Goal: Information Seeking & Learning: Check status

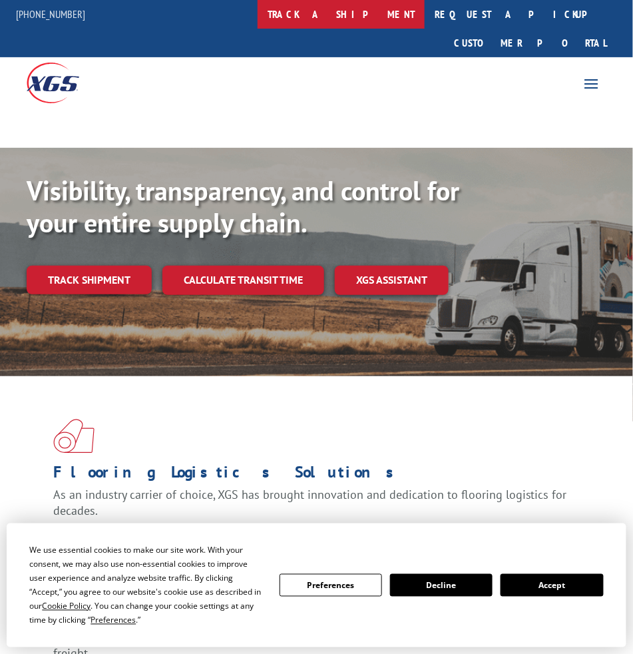
click at [345, 16] on link "track a shipment" at bounding box center [341, 14] width 167 height 29
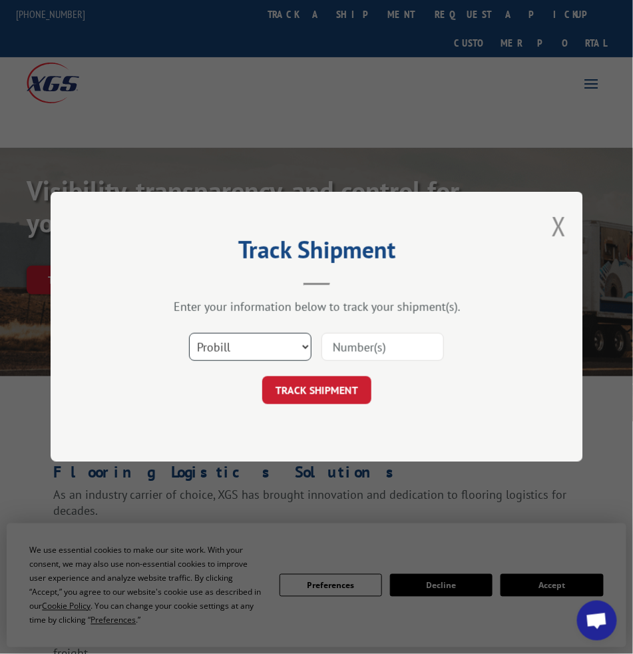
click at [247, 348] on select "Select category... Probill BOL PO" at bounding box center [250, 348] width 123 height 28
select select "bol"
click at [189, 334] on select "Select category... Probill BOL PO" at bounding box center [250, 348] width 123 height 28
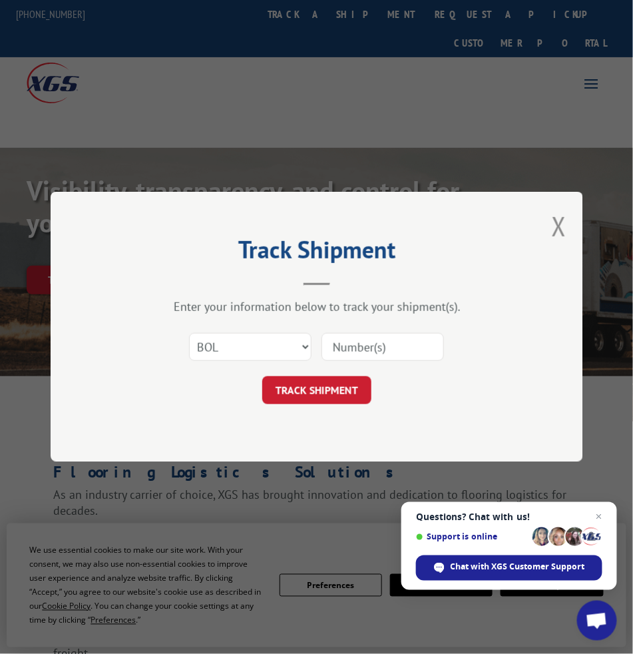
click at [380, 340] on input at bounding box center [383, 348] width 123 height 28
paste input "985314"
type input "985314"
click at [326, 395] on button "TRACK SHIPMENT" at bounding box center [316, 391] width 109 height 28
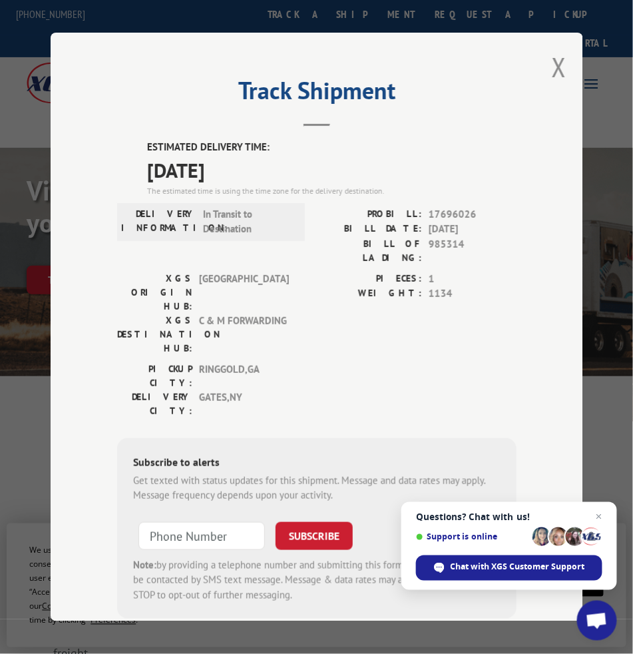
click at [362, 200] on div "ESTIMATED DELIVERY TIME: [DATE] The estimated time is using the time zone for t…" at bounding box center [317, 379] width 400 height 479
